Goal: Task Accomplishment & Management: Manage account settings

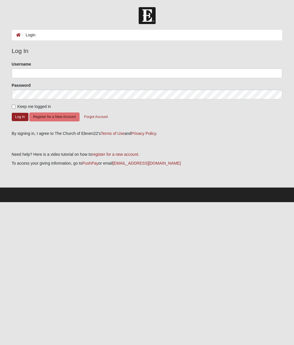
click at [52, 35] on ol "Login" at bounding box center [147, 35] width 270 height 11
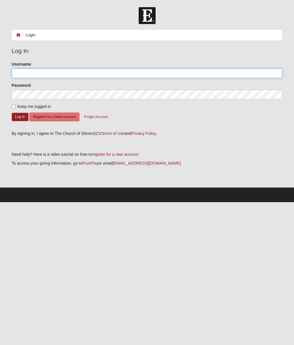
click at [58, 71] on input "Username" at bounding box center [147, 74] width 270 height 10
type input "nnovakoski19@gmail.com"
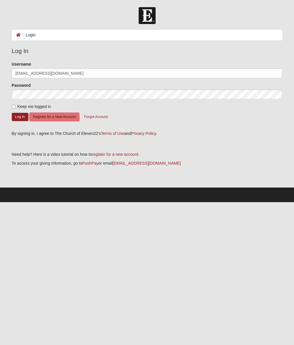
click at [13, 107] on input "Keep me logged in" at bounding box center [14, 107] width 4 height 4
checkbox input "true"
click at [20, 117] on button "Log In" at bounding box center [20, 117] width 17 height 8
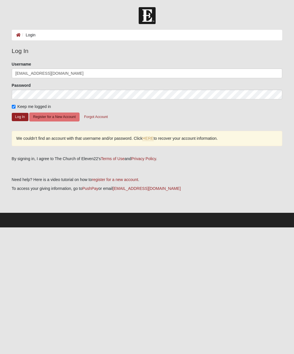
click at [136, 116] on form "Please correct the following: Username nnovakoski19@gmail.com Password Keep me …" at bounding box center [147, 94] width 270 height 66
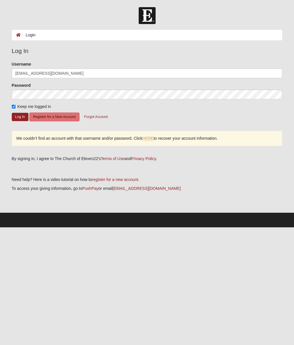
click at [149, 140] on link "HERE" at bounding box center [147, 138] width 11 height 5
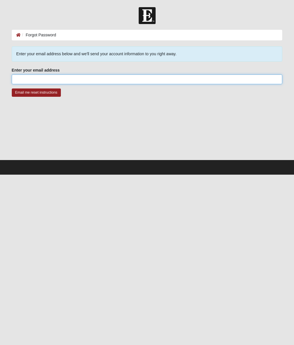
click at [28, 77] on input "Enter your email address" at bounding box center [147, 80] width 270 height 10
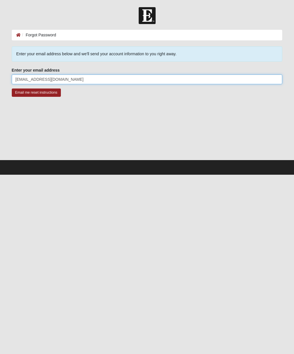
type input "[EMAIL_ADDRESS][DOMAIN_NAME]"
click at [36, 93] on input "Email me reset instructions" at bounding box center [36, 93] width 49 height 8
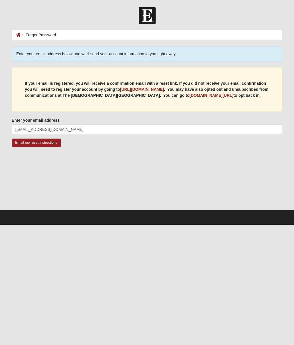
click at [54, 143] on input "Email me reset instructions" at bounding box center [36, 143] width 49 height 8
click at [56, 142] on input "Email me reset instructions" at bounding box center [36, 143] width 49 height 8
click at [47, 142] on input "Email me reset instructions" at bounding box center [36, 143] width 49 height 8
click at [211, 95] on b "my.coe22.com/resubscribe" at bounding box center [211, 95] width 44 height 5
click at [150, 89] on b "https://my.coe22.com/register" at bounding box center [142, 89] width 44 height 5
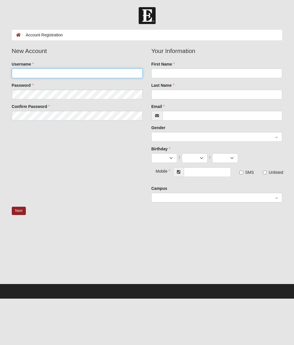
click at [33, 78] on input "Username" at bounding box center [77, 74] width 131 height 10
click at [28, 73] on input "Username" at bounding box center [77, 74] width 131 height 10
click at [27, 74] on input "Username" at bounding box center [77, 74] width 131 height 10
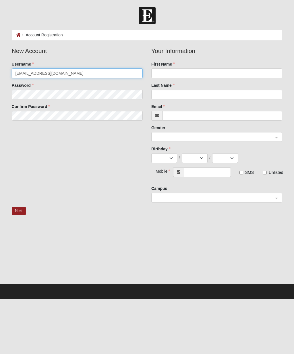
type input "Nnovakoski19@gmail.com"
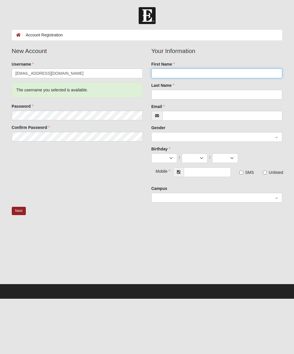
click at [192, 73] on input "First Name" at bounding box center [216, 74] width 131 height 10
type input "Nicole"
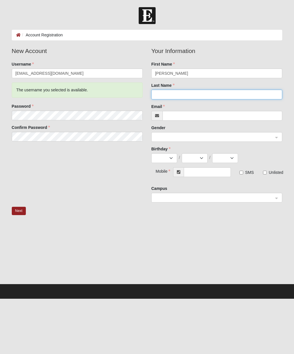
click at [176, 92] on input "Last Name" at bounding box center [216, 95] width 131 height 10
type input "Novakoski"
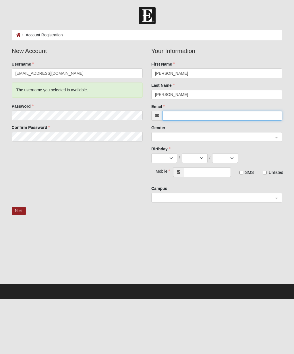
click at [179, 116] on input "Email" at bounding box center [222, 116] width 120 height 10
type input "nnovakoski19@gmail.com"
click at [185, 134] on input "search" at bounding box center [215, 136] width 120 height 9
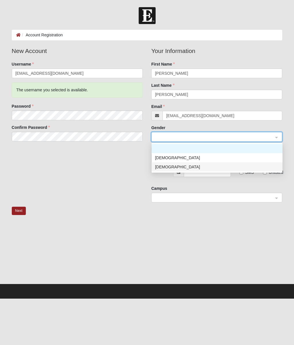
click at [169, 168] on div "Female" at bounding box center [217, 167] width 124 height 6
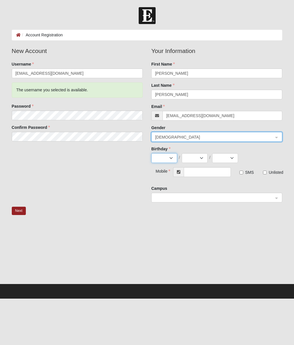
click at [169, 159] on select "Jan Feb Mar Apr May Jun Jul Aug Sep Oct Nov Dec" at bounding box center [164, 158] width 26 height 10
select select "8"
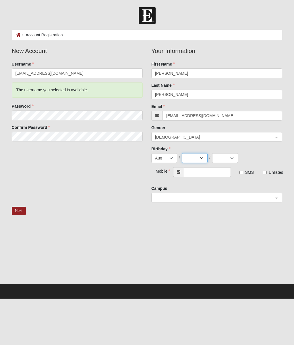
click at [204, 158] on select "1 2 3 4 5 6 7 8 9 10 11 12 13 14 15 16 17 18 19 20 21 22 23 24 25 26 27 28 29 3…" at bounding box center [194, 158] width 26 height 10
select select "19"
click at [230, 159] on select "2025 2024 2023 2022 2021 2020 2019 2018 2017 2016 2015 2014 2013 2012 2011 2010…" at bounding box center [225, 158] width 26 height 10
click at [232, 159] on select "2025 2024 2023 2022 2021 2020 2019 2018 2017 2016 2015 2014 2013 2012 2011 2010…" at bounding box center [225, 158] width 26 height 10
select select "1966"
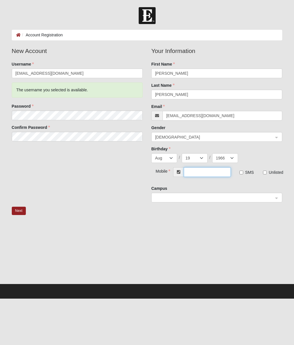
click at [196, 171] on input "text" at bounding box center [206, 172] width 47 height 10
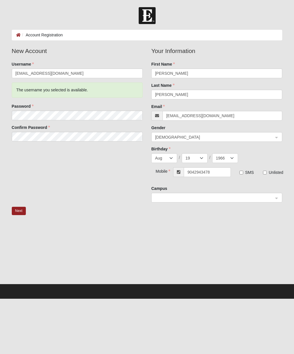
type input "(904) 294-3478"
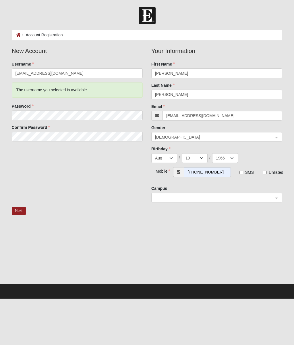
click at [195, 194] on input "search" at bounding box center [215, 197] width 120 height 9
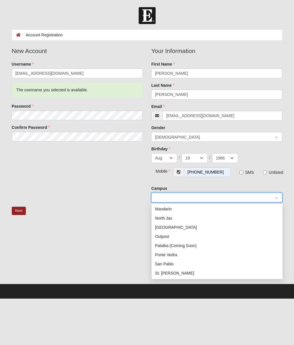
scroll to position [56, 0]
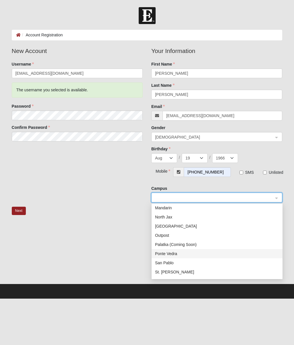
click at [176, 255] on div "Ponte Vedra" at bounding box center [217, 254] width 124 height 6
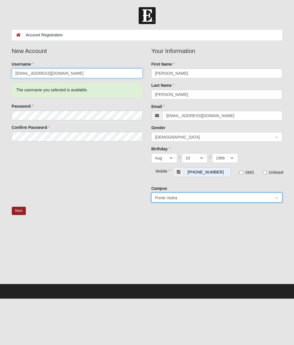
click at [76, 72] on input "Nnovakoski19@gmail.com" at bounding box center [77, 74] width 131 height 10
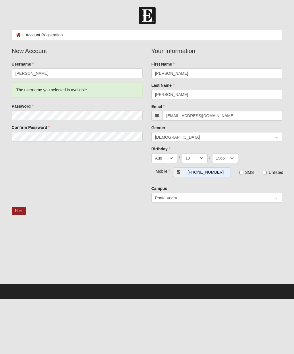
click at [19, 209] on button "Next" at bounding box center [19, 211] width 14 height 8
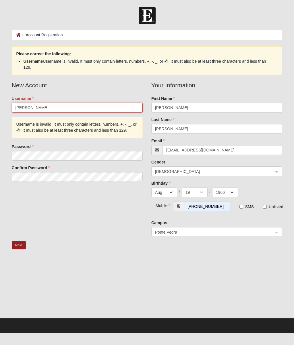
click at [48, 106] on input "Nicole N." at bounding box center [77, 108] width 131 height 10
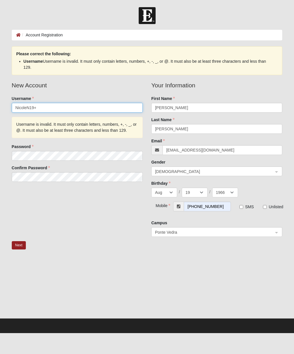
type input "NicoleN19+"
click at [101, 210] on div "New Account Username NicoleN19+ Username is invalid. It must only contain lette…" at bounding box center [146, 161] width 279 height 161
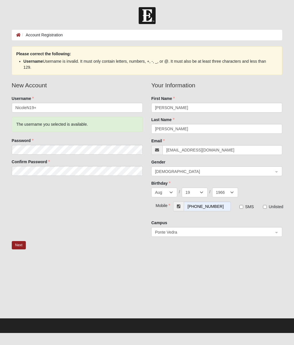
click at [22, 244] on button "Next" at bounding box center [19, 245] width 14 height 8
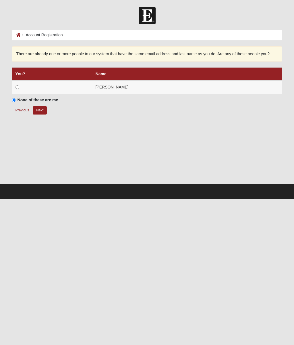
click at [19, 86] on td at bounding box center [52, 88] width 80 height 14
click at [18, 88] on input "radio" at bounding box center [17, 87] width 4 height 4
click at [42, 111] on button "Next" at bounding box center [40, 110] width 14 height 8
radio input "true"
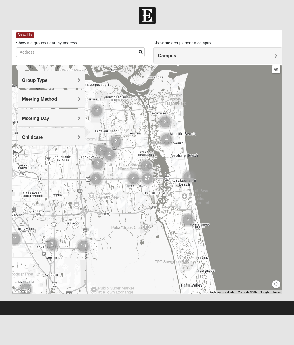
click at [75, 79] on h4 "Group Type" at bounding box center [51, 80] width 58 height 5
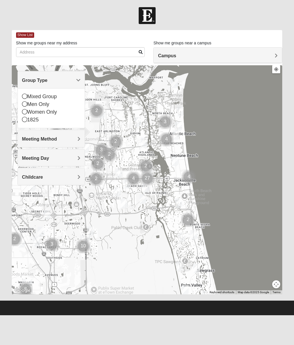
click at [57, 140] on span "Meeting Method" at bounding box center [39, 139] width 35 height 5
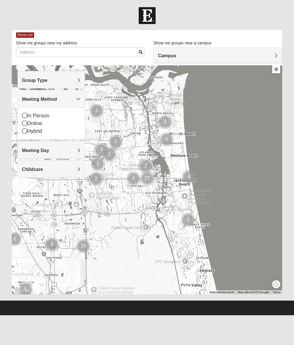
click at [49, 150] on span "Meeting Day" at bounding box center [35, 150] width 27 height 5
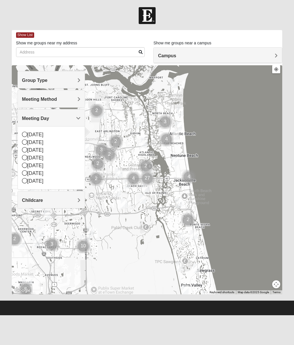
click at [77, 200] on h4 "Childcare" at bounding box center [51, 200] width 58 height 5
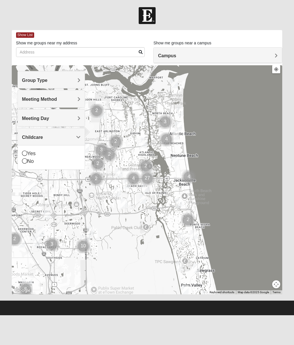
click at [73, 83] on h4 "Group Type" at bounding box center [51, 80] width 58 height 5
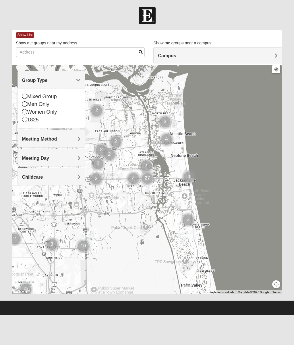
click at [27, 109] on div "Women Only" at bounding box center [51, 112] width 58 height 8
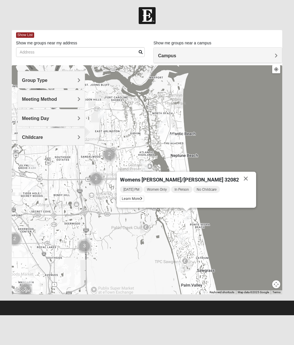
click at [238, 177] on button "Close" at bounding box center [245, 179] width 14 height 14
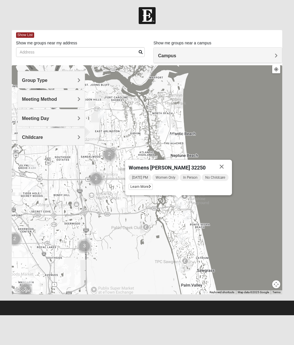
click at [226, 164] on button "Close" at bounding box center [221, 167] width 14 height 14
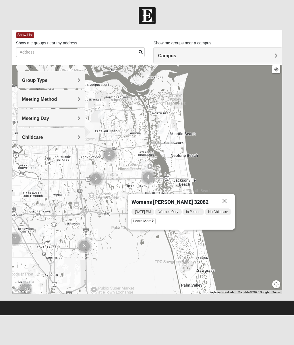
click at [226, 200] on button "Close" at bounding box center [224, 201] width 14 height 14
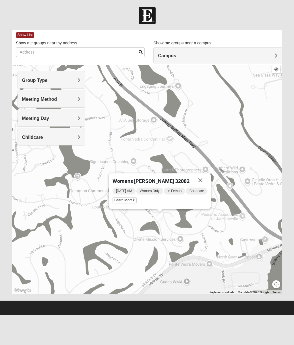
click at [206, 18] on div at bounding box center [147, 15] width 294 height 17
click at [203, 179] on button "Close" at bounding box center [200, 180] width 14 height 14
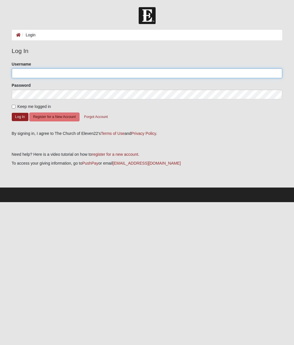
click at [48, 69] on input "Username" at bounding box center [147, 74] width 270 height 10
type input "nnovakoski19@gmail.com"
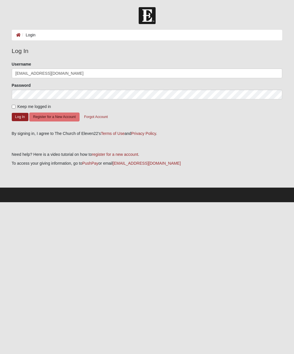
click at [12, 107] on input "Keep me logged in" at bounding box center [14, 107] width 4 height 4
checkbox input "true"
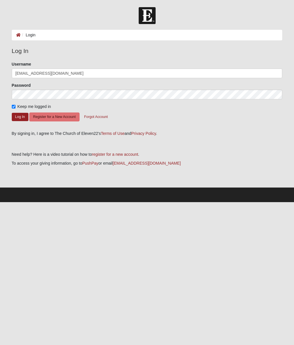
click at [21, 118] on button "Log In" at bounding box center [20, 117] width 17 height 8
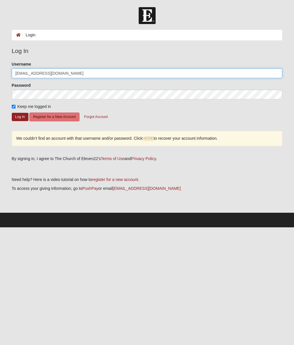
click at [79, 74] on input "nnovakoski19@gmail.com" at bounding box center [147, 74] width 270 height 10
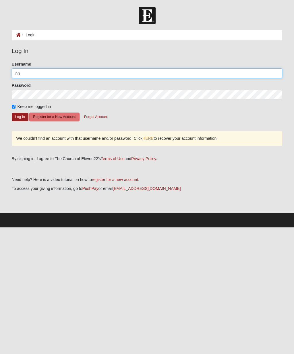
type input "n"
type input "NicoleN19+"
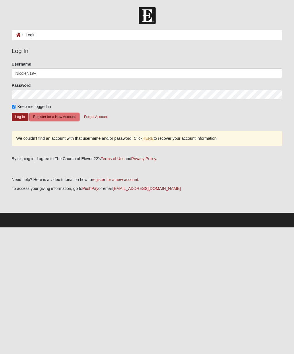
click at [20, 114] on button "Log In" at bounding box center [20, 117] width 17 height 8
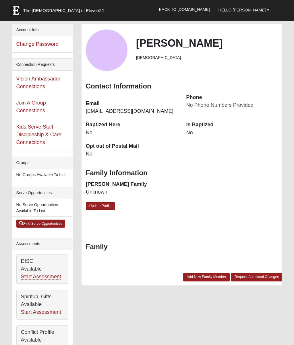
click at [194, 98] on dt "Phone" at bounding box center [232, 97] width 92 height 7
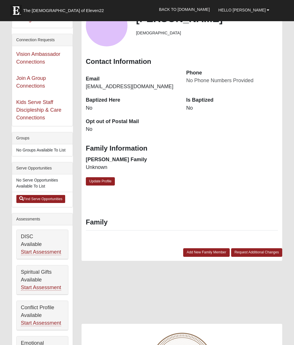
scroll to position [22, 0]
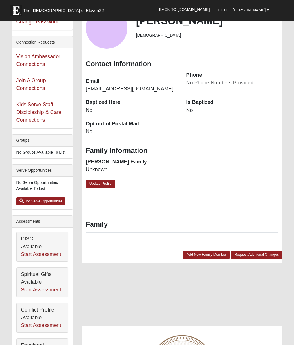
click at [255, 252] on link "Request Additional Changes" at bounding box center [256, 255] width 51 height 8
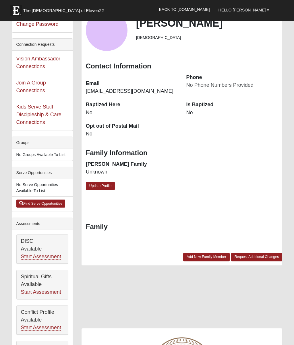
scroll to position [0, 0]
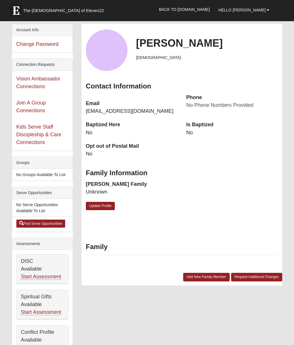
click at [265, 12] on link "Hello [PERSON_NAME]" at bounding box center [244, 10] width 60 height 14
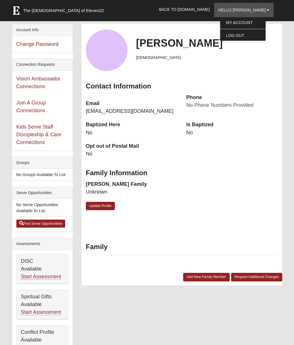
click at [212, 9] on link "Back to [DOMAIN_NAME]" at bounding box center [184, 9] width 59 height 14
